Goal: Task Accomplishment & Management: Manage account settings

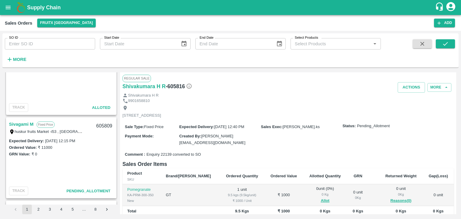
scroll to position [541, 0]
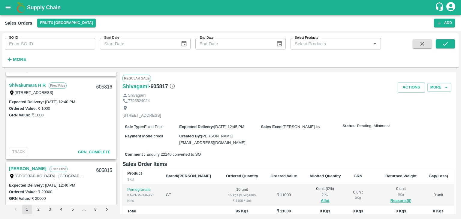
scroll to position [162, 0]
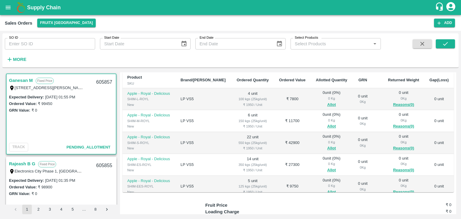
scroll to position [16, 0]
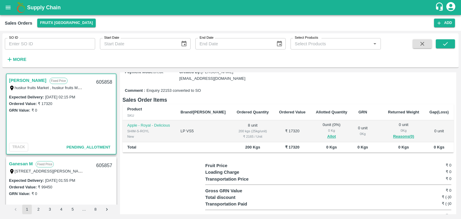
scroll to position [67, 0]
